Goal: Navigation & Orientation: Go to known website

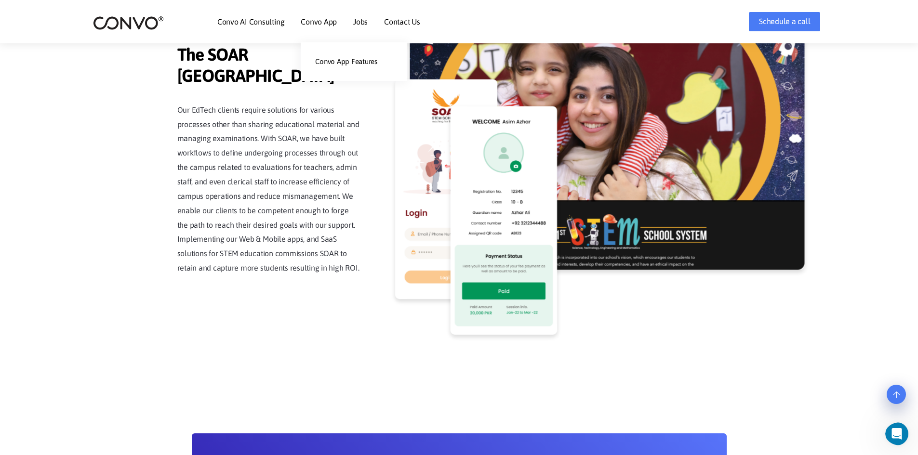
scroll to position [2210, 0]
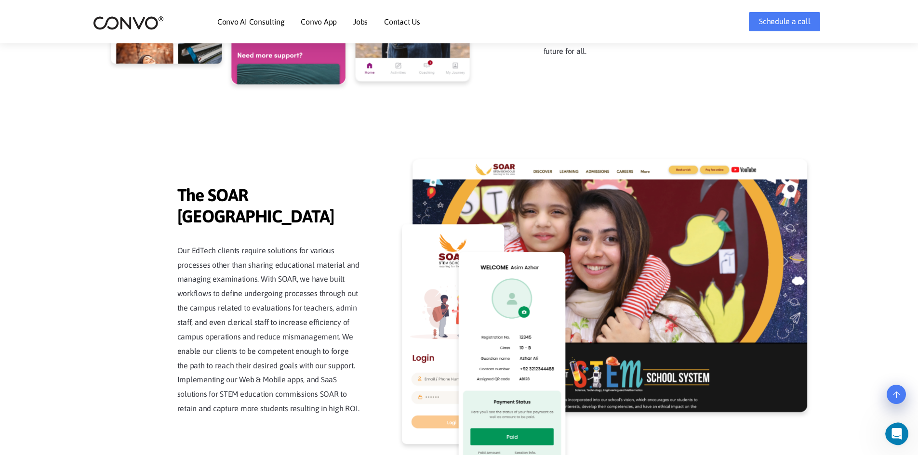
click at [245, 20] on link "Convo AI Consulting" at bounding box center [250, 22] width 67 height 8
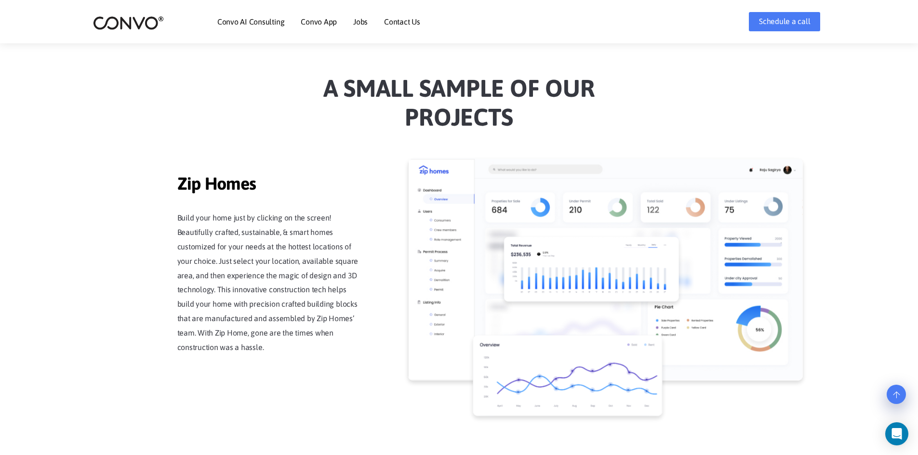
scroll to position [915, 0]
